Goal: Transaction & Acquisition: Purchase product/service

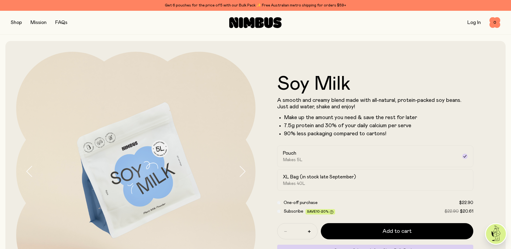
click at [59, 24] on link "FAQs" at bounding box center [61, 22] width 12 height 5
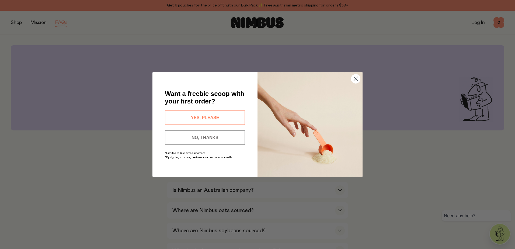
click at [204, 136] on button "NO, THANKS" at bounding box center [205, 137] width 80 height 15
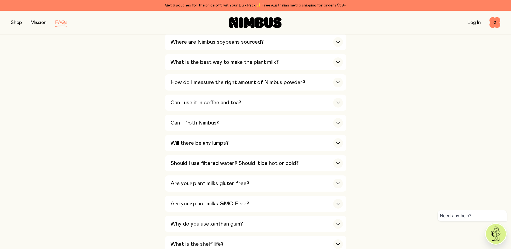
scroll to position [216, 0]
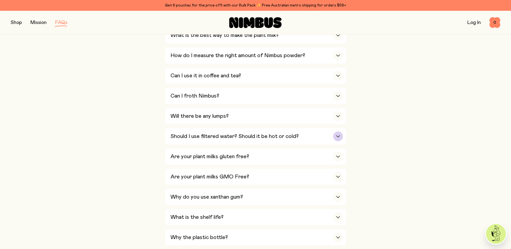
click at [207, 135] on h3 "Should I use filtered water? Should it be hot or cold?" at bounding box center [235, 136] width 128 height 6
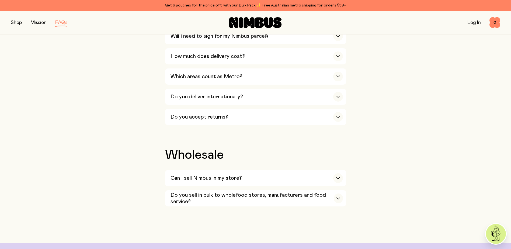
scroll to position [890, 0]
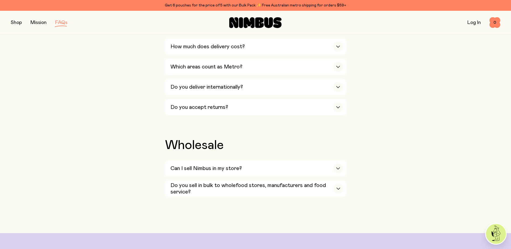
click at [15, 22] on button "button" at bounding box center [16, 23] width 11 height 8
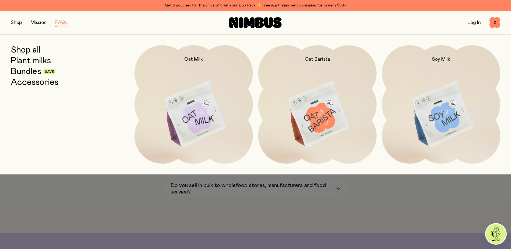
click at [25, 62] on link "Plant milks" at bounding box center [31, 61] width 40 height 10
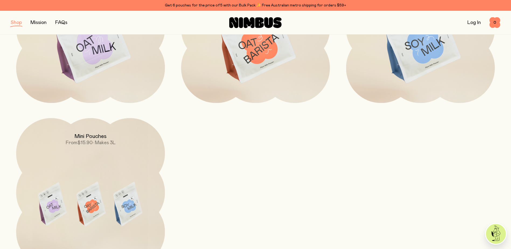
scroll to position [189, 0]
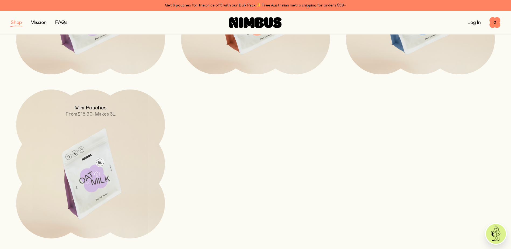
click at [90, 112] on span "$15.90" at bounding box center [84, 114] width 15 height 5
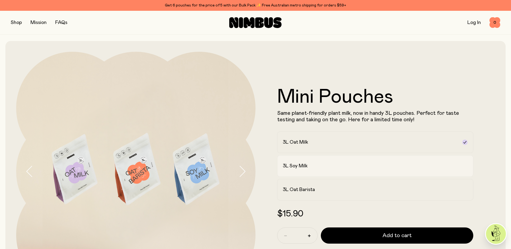
click at [305, 166] on h2 "3L Soy Milk" at bounding box center [295, 166] width 25 height 6
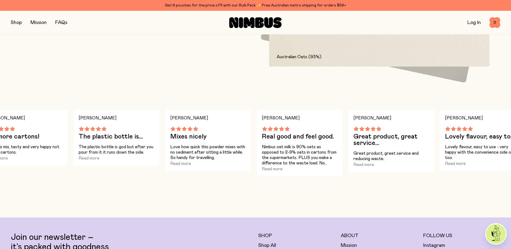
scroll to position [431, 0]
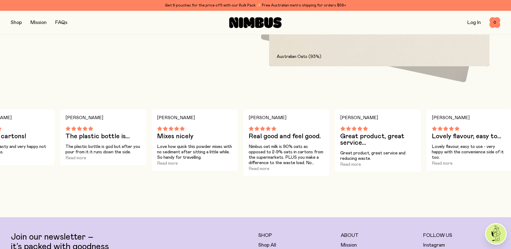
click at [66, 23] on link "FAQs" at bounding box center [61, 22] width 12 height 5
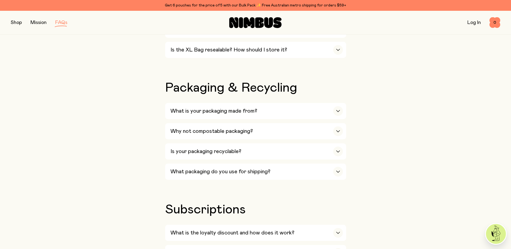
scroll to position [485, 0]
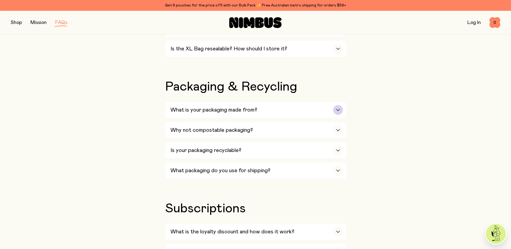
click at [235, 107] on h3 "What is your packaging made from?" at bounding box center [214, 110] width 87 height 6
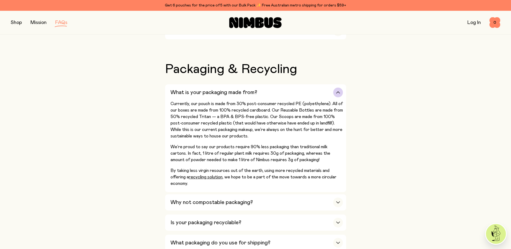
scroll to position [512, 0]
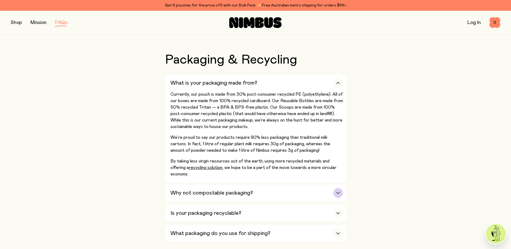
click at [250, 191] on h3 "Why not compostable packaging?" at bounding box center [212, 193] width 83 height 6
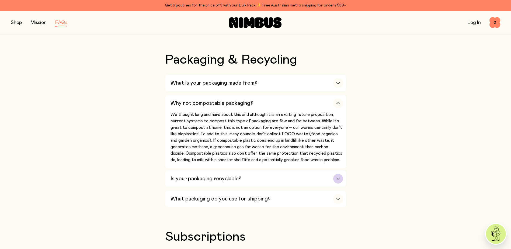
click at [248, 171] on div "Is your packaging recyclable?" at bounding box center [257, 179] width 173 height 16
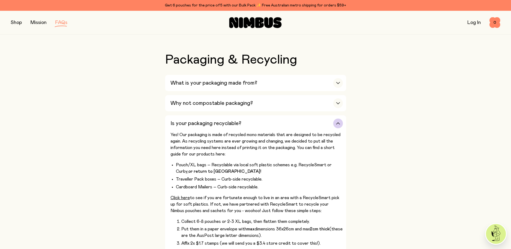
scroll to position [539, 0]
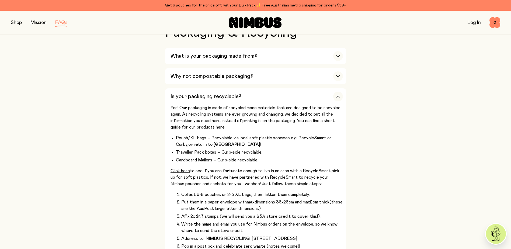
click at [18, 22] on button "button" at bounding box center [16, 23] width 11 height 8
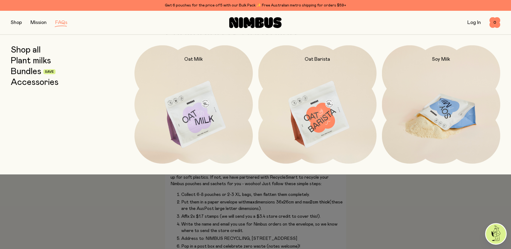
click at [458, 119] on img at bounding box center [441, 114] width 118 height 139
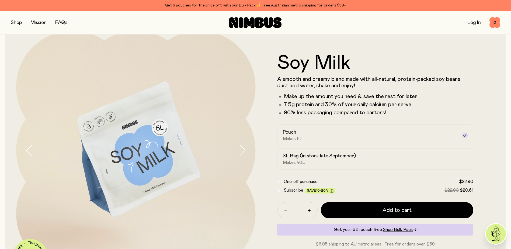
scroll to position [27, 0]
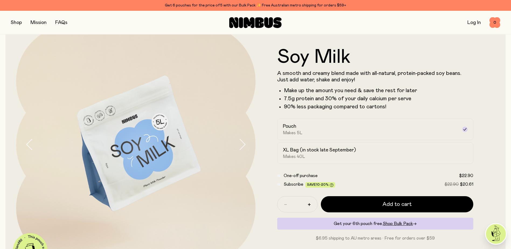
click at [14, 22] on button "button" at bounding box center [16, 23] width 11 height 8
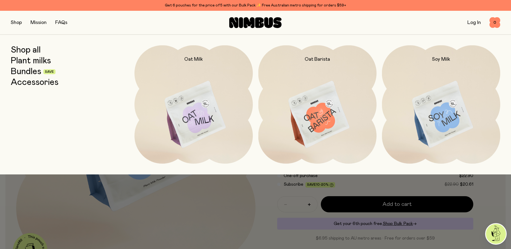
click at [30, 52] on link "Shop all" at bounding box center [26, 50] width 30 height 10
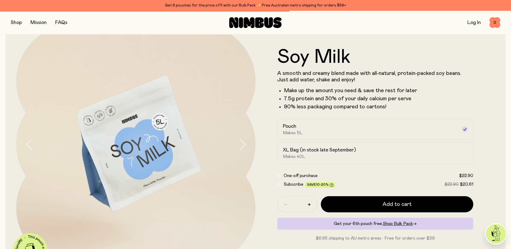
click at [20, 24] on button "button" at bounding box center [16, 23] width 11 height 8
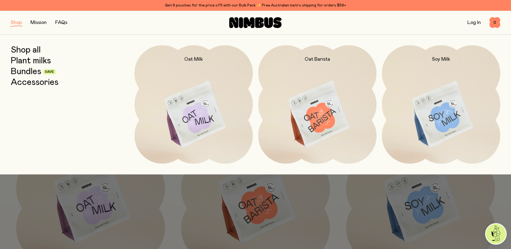
click at [30, 62] on link "Plant milks" at bounding box center [31, 61] width 40 height 10
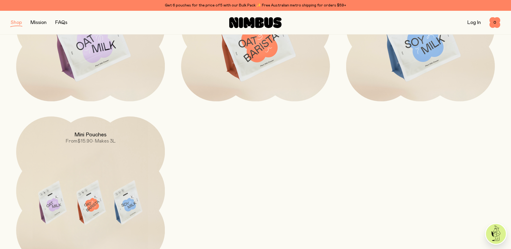
scroll to position [189, 0]
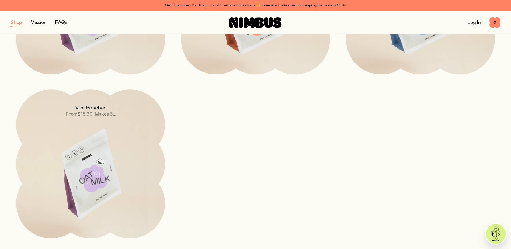
click at [104, 108] on h2 "Mini Pouches" at bounding box center [90, 108] width 32 height 6
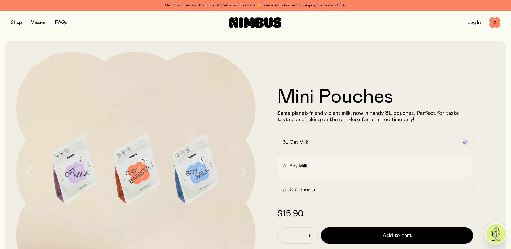
click at [330, 169] on div "3L Soy Milk" at bounding box center [371, 166] width 176 height 6
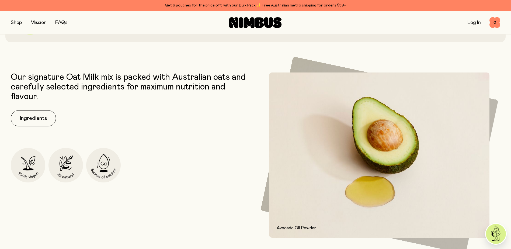
scroll to position [270, 0]
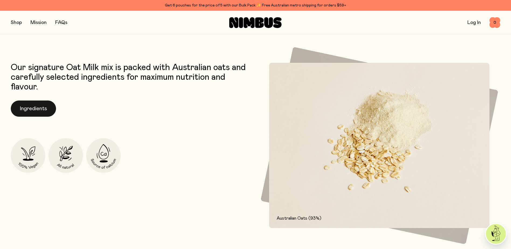
click at [38, 107] on button "Ingredients" at bounding box center [33, 109] width 45 height 16
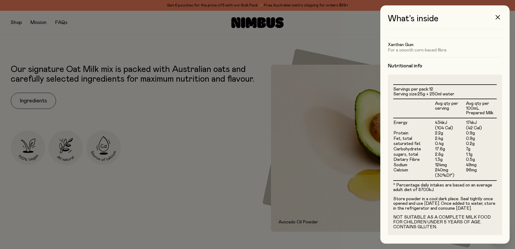
scroll to position [100, 0]
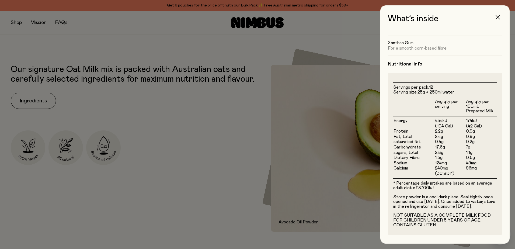
click at [497, 18] on icon "button" at bounding box center [498, 17] width 4 height 4
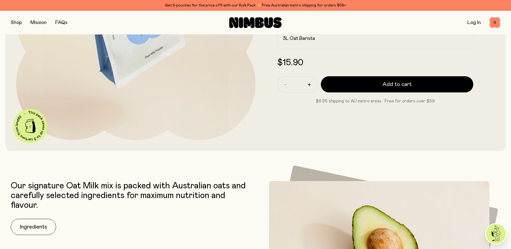
scroll to position [135, 0]
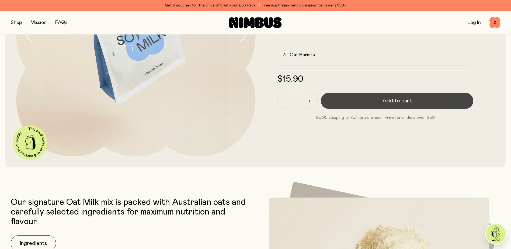
click at [372, 101] on button "Add to cart" at bounding box center [397, 101] width 153 height 16
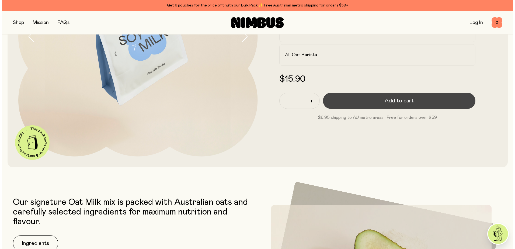
scroll to position [0, 0]
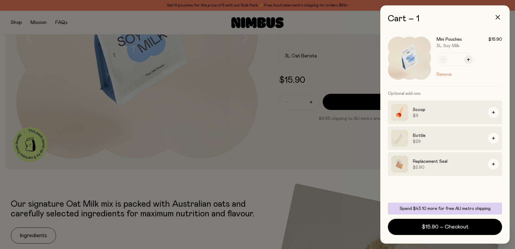
click at [66, 24] on div at bounding box center [257, 124] width 515 height 249
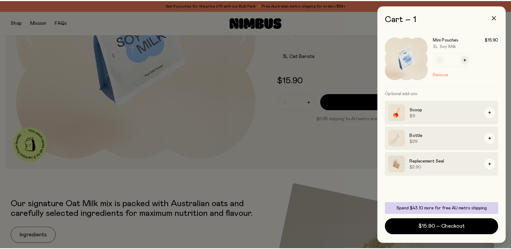
scroll to position [135, 0]
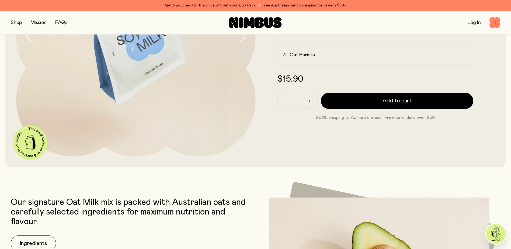
click at [64, 22] on link "FAQs" at bounding box center [61, 22] width 12 height 5
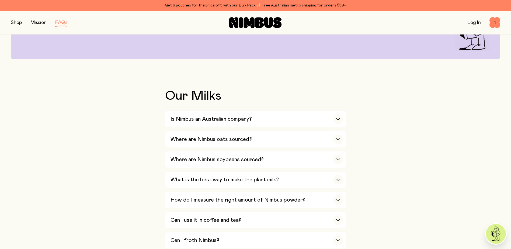
scroll to position [81, 0]
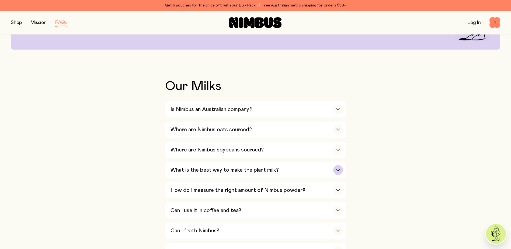
click at [272, 170] on h3 "What is the best way to make the plant milk?" at bounding box center [225, 170] width 108 height 6
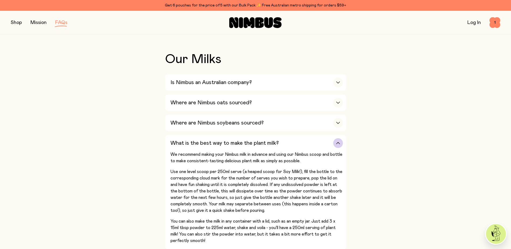
scroll to position [135, 0]
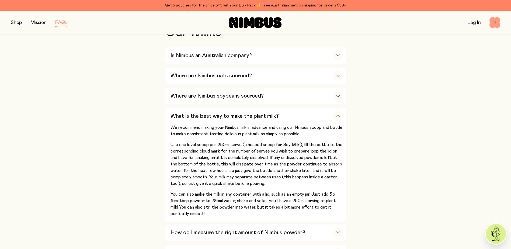
click at [496, 22] on span "1" at bounding box center [495, 22] width 11 height 11
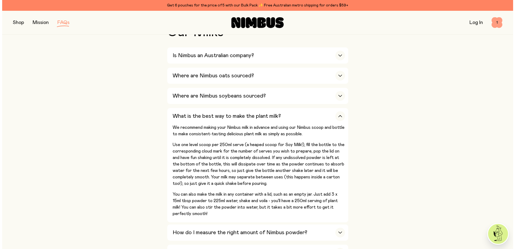
scroll to position [0, 0]
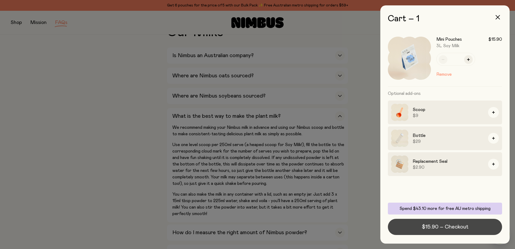
click at [444, 228] on span "$15.90 – Checkout" at bounding box center [445, 227] width 47 height 8
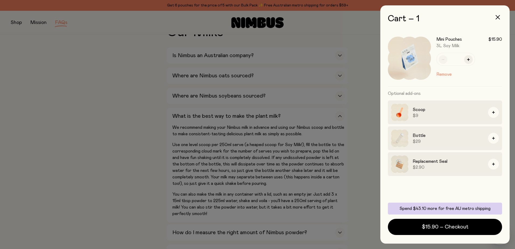
click at [16, 22] on div at bounding box center [257, 124] width 515 height 249
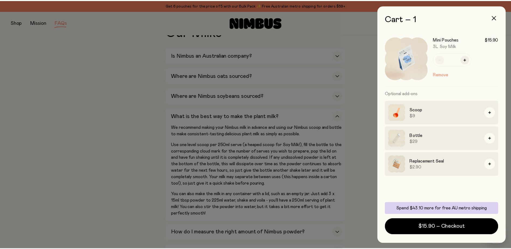
scroll to position [135, 0]
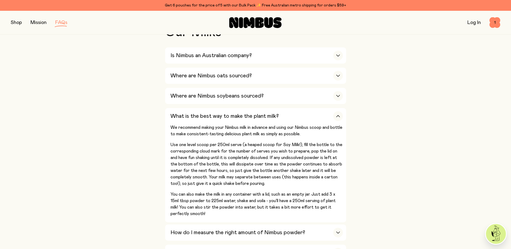
click at [9, 25] on div "Shop Mission FAQs Log In 1 1" at bounding box center [255, 23] width 511 height 24
click at [12, 22] on button "button" at bounding box center [16, 23] width 11 height 8
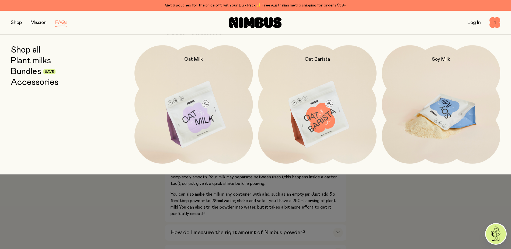
click at [462, 110] on img at bounding box center [441, 114] width 118 height 139
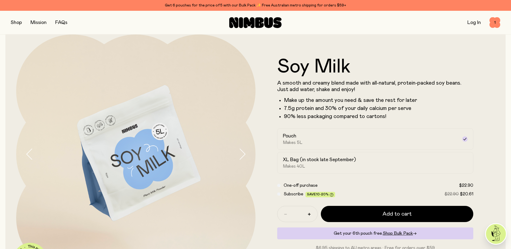
scroll to position [27, 0]
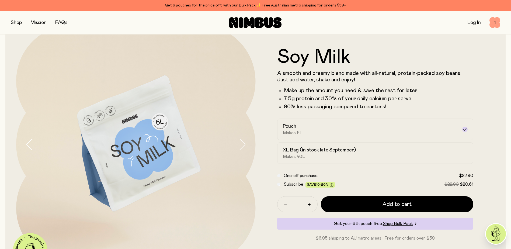
click at [495, 23] on span "1" at bounding box center [495, 22] width 11 height 11
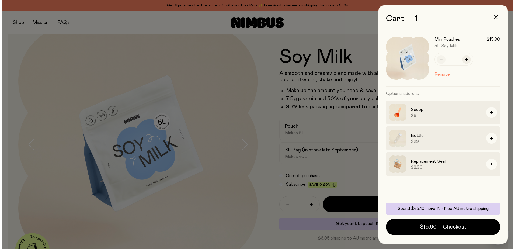
scroll to position [0, 0]
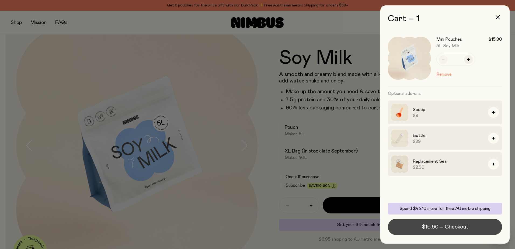
click at [456, 225] on span "$15.90 – Checkout" at bounding box center [445, 227] width 47 height 8
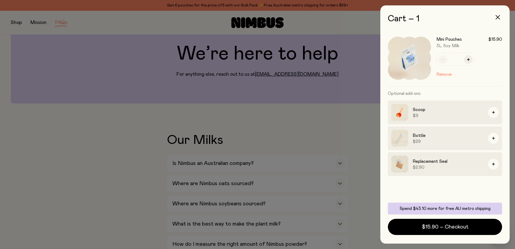
drag, startPoint x: 93, startPoint y: 153, endPoint x: 93, endPoint y: 145, distance: 8.4
click at [93, 151] on div at bounding box center [257, 124] width 515 height 249
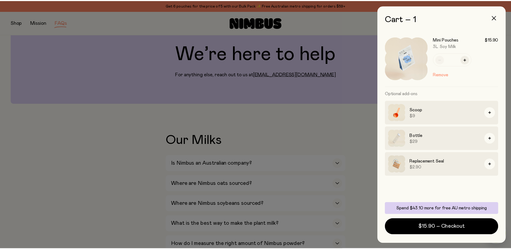
scroll to position [27, 0]
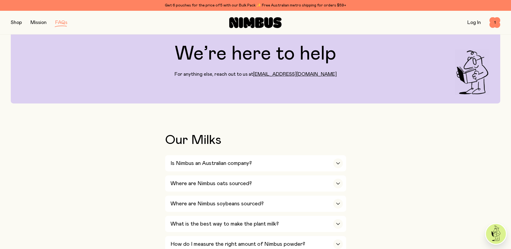
click at [16, 22] on button "button" at bounding box center [16, 23] width 11 height 8
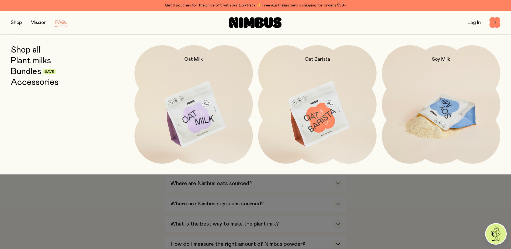
click at [403, 99] on img at bounding box center [441, 114] width 118 height 139
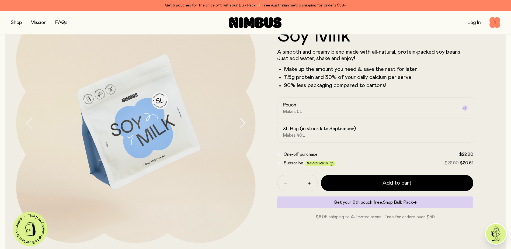
scroll to position [54, 0]
